Goal: Task Accomplishment & Management: Complete application form

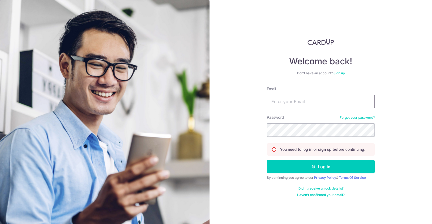
click at [292, 104] on input "Email" at bounding box center [320, 101] width 108 height 13
type input "[EMAIL_ADDRESS][DOMAIN_NAME]"
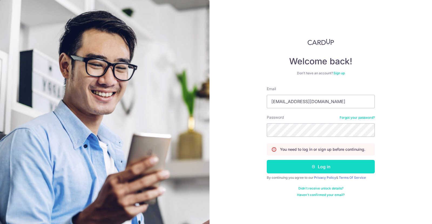
click at [295, 164] on button "Log in" at bounding box center [320, 166] width 108 height 13
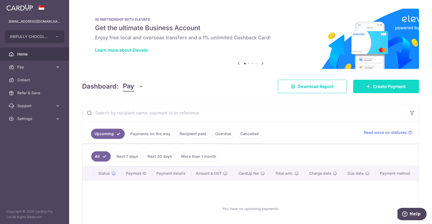
click at [389, 85] on span "Create Payment" at bounding box center [388, 86] width 33 height 6
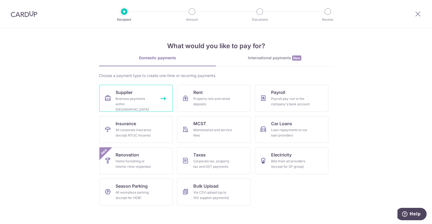
click at [151, 102] on div "Business payments within Singapore" at bounding box center [134, 104] width 39 height 16
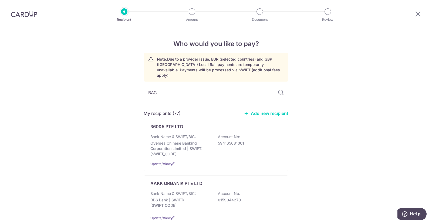
type input "BAGS"
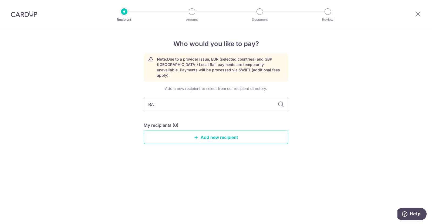
type input "B"
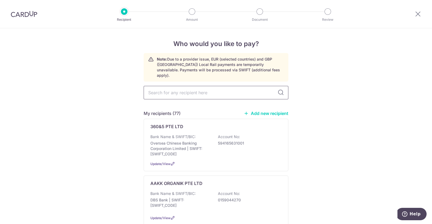
click at [198, 86] on input "text" at bounding box center [215, 92] width 145 height 13
